Goal: Check status: Check status

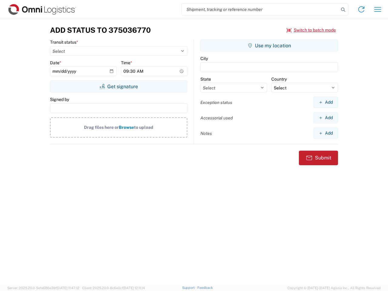
click at [260, 9] on input "search" at bounding box center [260, 10] width 157 height 12
click at [343, 10] on icon at bounding box center [343, 9] width 8 height 8
click at [361, 9] on icon at bounding box center [361, 10] width 10 height 10
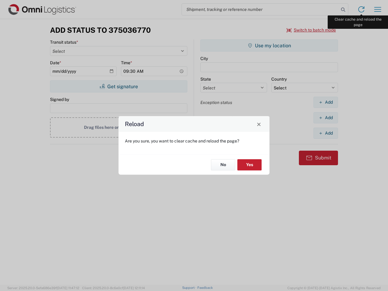
click at [378, 9] on div "Reload Are you sure, you want to clear cache and reload the page? No Yes" at bounding box center [194, 145] width 388 height 291
click at [311, 30] on div "Reload Are you sure, you want to clear cache and reload the page? No Yes" at bounding box center [194, 145] width 388 height 291
click at [118, 86] on div "Reload Are you sure, you want to clear cache and reload the page? No Yes" at bounding box center [194, 145] width 388 height 291
click at [269, 45] on div "Reload Are you sure, you want to clear cache and reload the page? No Yes" at bounding box center [194, 145] width 388 height 291
click at [325, 102] on div "Reload Are you sure, you want to clear cache and reload the page? No Yes" at bounding box center [194, 145] width 388 height 291
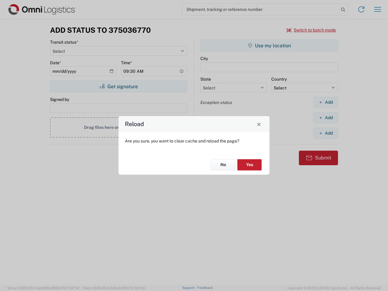
click at [325, 118] on div "Reload Are you sure, you want to clear cache and reload the page? No Yes" at bounding box center [194, 145] width 388 height 291
click at [325, 133] on div "Reload Are you sure, you want to clear cache and reload the page? No Yes" at bounding box center [194, 145] width 388 height 291
